Goal: Task Accomplishment & Management: Manage account settings

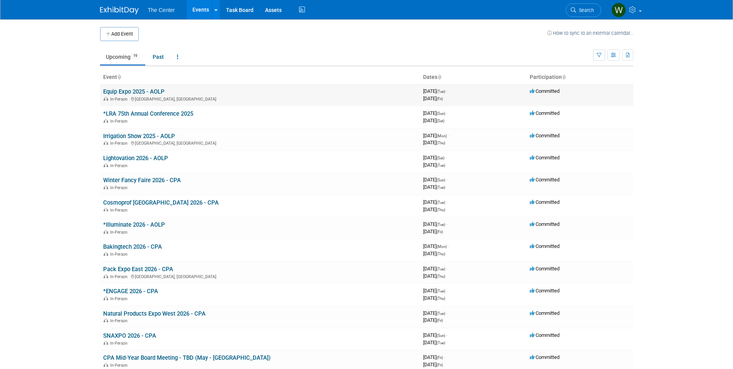
click at [119, 91] on link "Equip Expo 2025 - AOLP" at bounding box center [133, 91] width 61 height 7
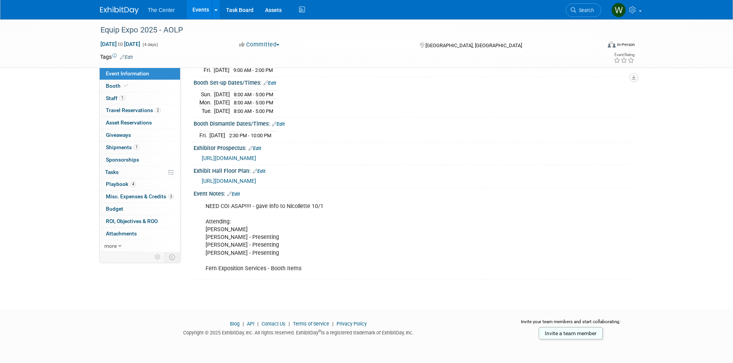
scroll to position [131, 0]
click at [152, 92] on link "Booth" at bounding box center [140, 86] width 80 height 12
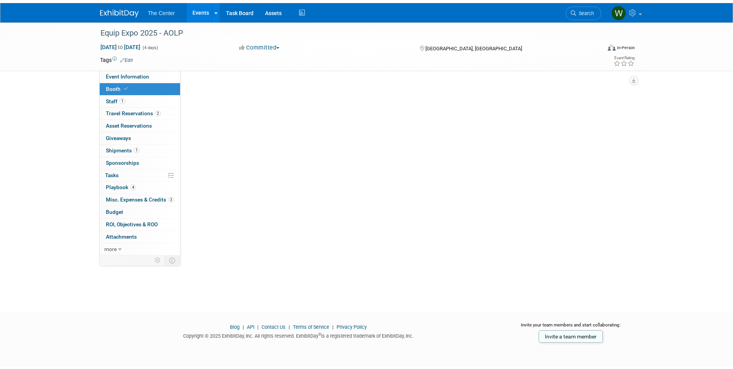
scroll to position [0, 0]
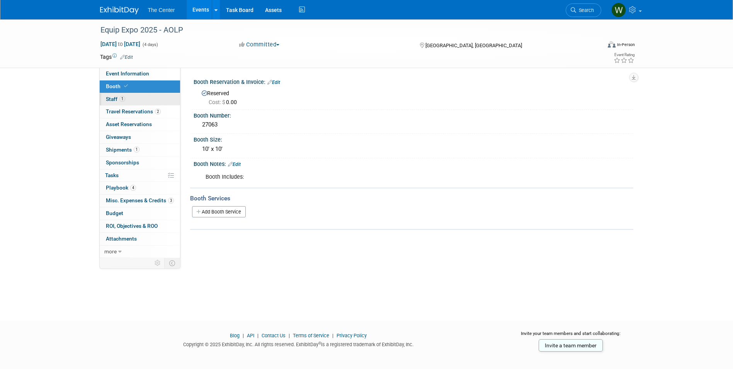
click at [138, 97] on link "1 Staff 1" at bounding box center [140, 99] width 80 height 12
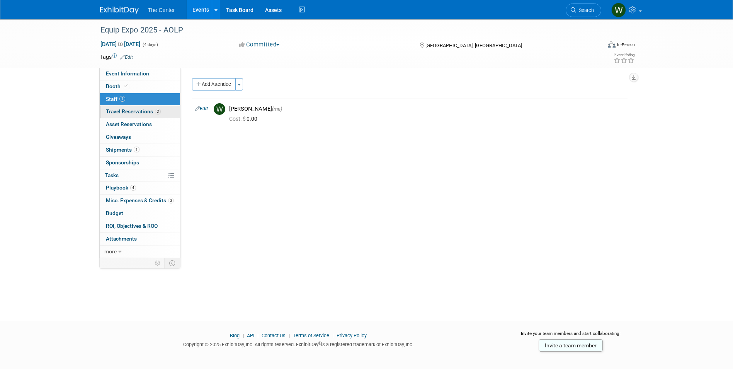
click at [138, 108] on span "Travel Reservations 2" at bounding box center [133, 111] width 55 height 6
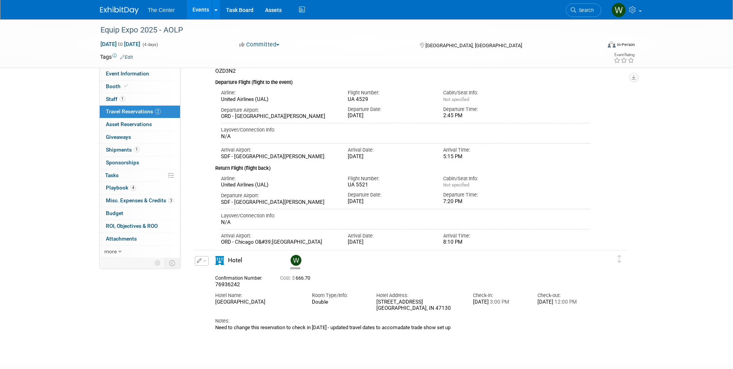
scroll to position [114, 0]
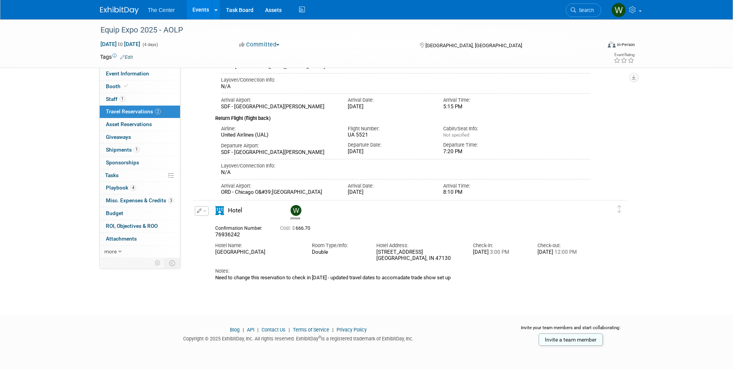
click at [208, 12] on link "Events" at bounding box center [201, 9] width 28 height 19
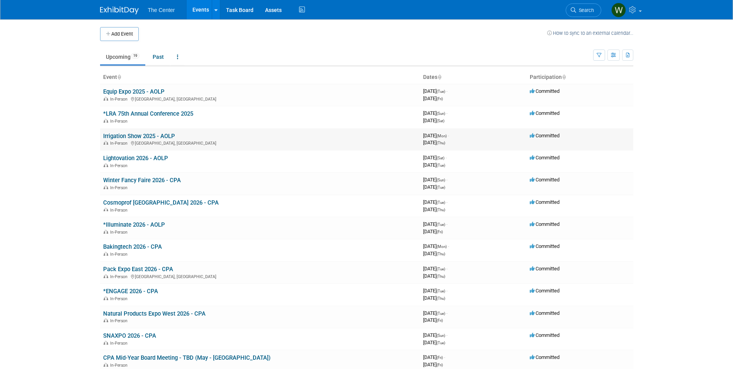
click at [124, 136] on link "Irrigation Show 2025 - AOLP" at bounding box center [139, 136] width 72 height 7
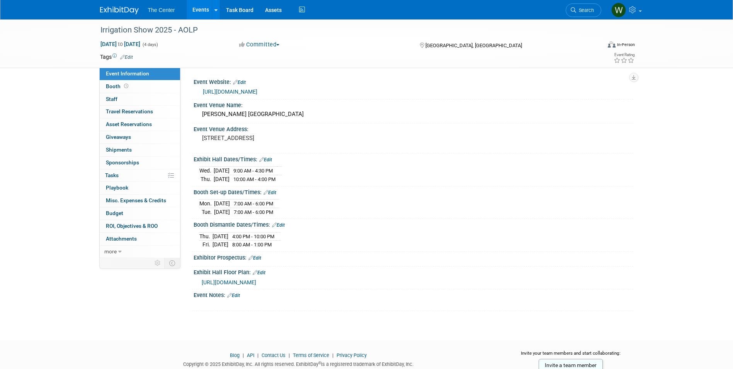
click at [257, 94] on link "https://www.irrigation.org/2025Show/About/2025Show/About/About.aspx?hkey=83eb81…" at bounding box center [230, 92] width 55 height 6
click at [162, 88] on link "Booth" at bounding box center [140, 86] width 80 height 12
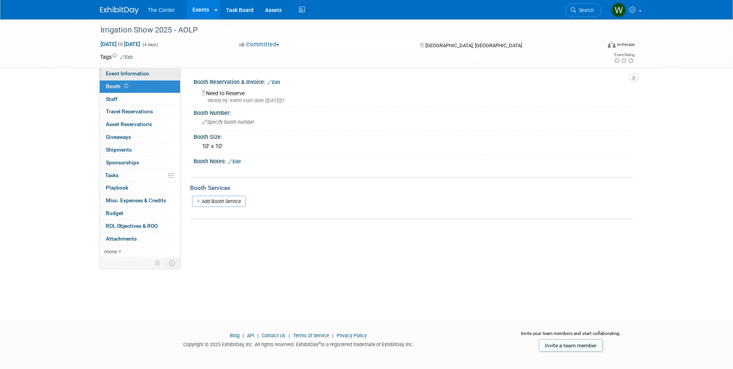
click at [154, 76] on link "Event Information" at bounding box center [140, 74] width 80 height 12
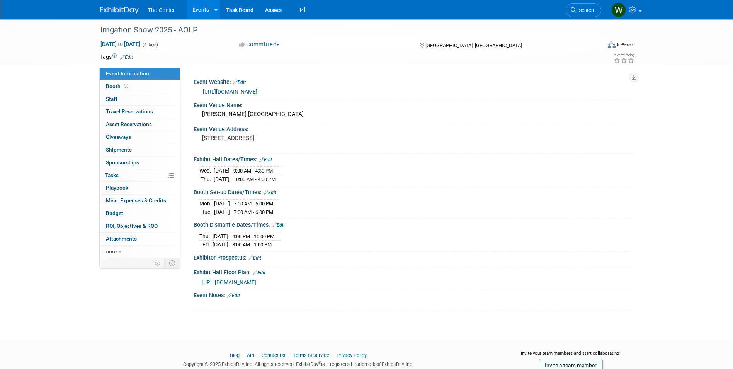
click at [237, 293] on link "Edit" at bounding box center [233, 295] width 13 height 5
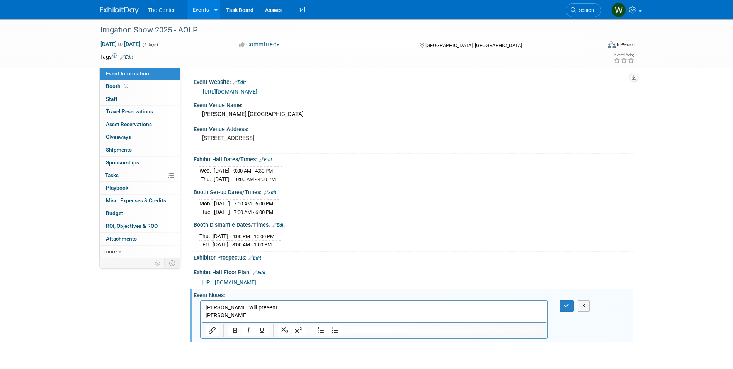
click at [219, 307] on p "Andy - Sandy Beach will present" at bounding box center [374, 308] width 338 height 8
click at [267, 314] on p "Greg Williams" at bounding box center [374, 316] width 338 height 8
click at [249, 316] on p "Greg Williams" at bounding box center [374, 316] width 338 height 8
click at [250, 315] on p "Greg Williams" at bounding box center [374, 316] width 338 height 8
click at [269, 317] on p "Greg Matthews -" at bounding box center [374, 316] width 338 height 8
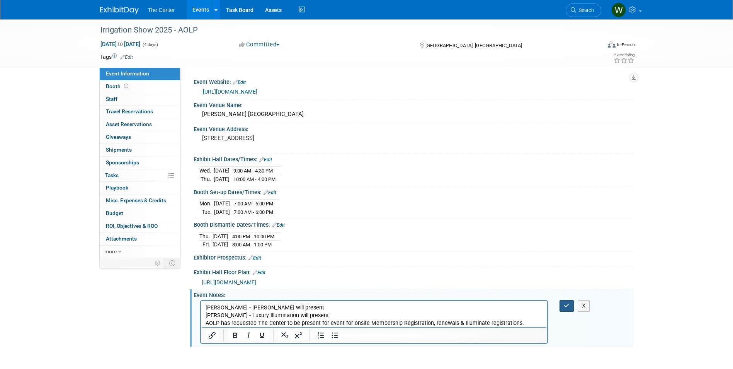
click at [566, 300] on button "button" at bounding box center [567, 305] width 14 height 11
